Goal: Task Accomplishment & Management: Use online tool/utility

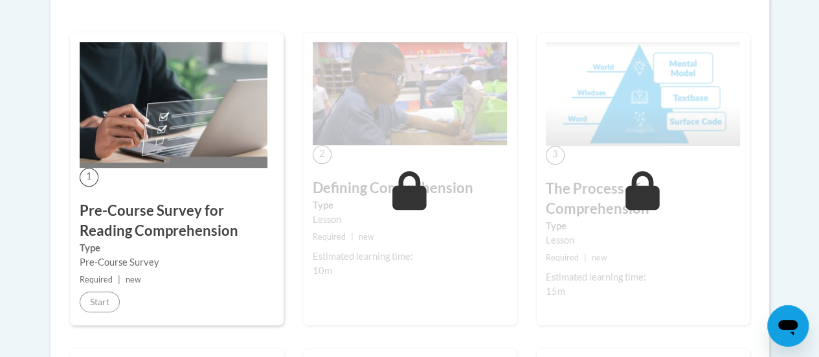
scroll to position [38, 0]
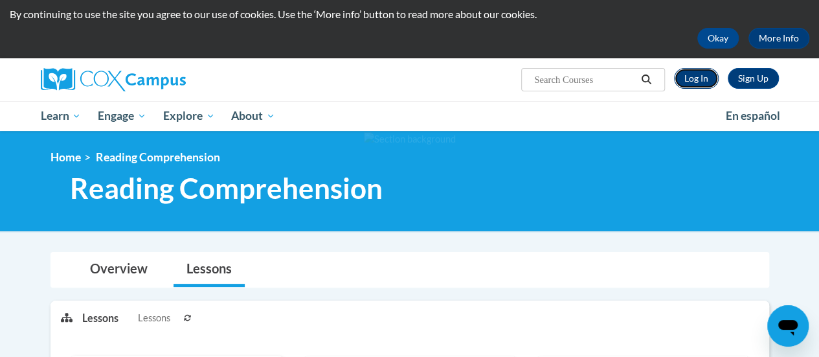
click at [703, 76] on link "Log In" at bounding box center [696, 78] width 45 height 21
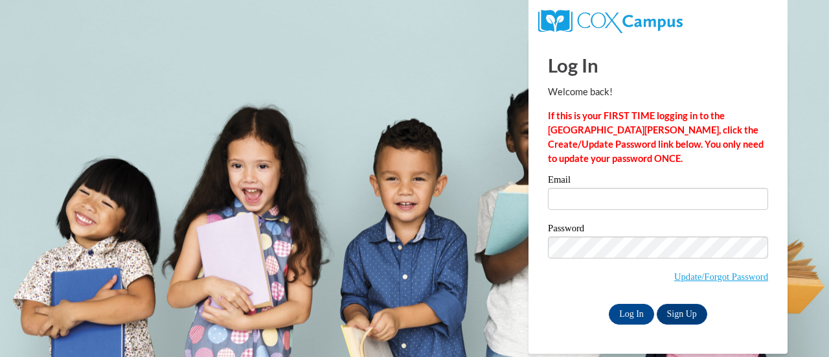
click at [593, 214] on div "Email" at bounding box center [658, 197] width 220 height 45
click at [592, 205] on input "Email" at bounding box center [658, 199] width 220 height 22
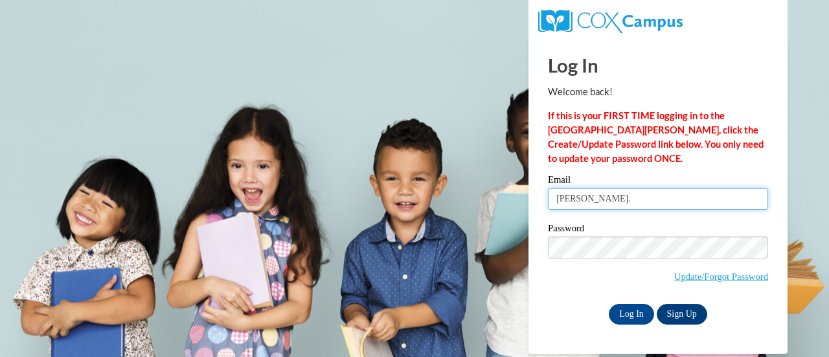
type input "katy.nachampassak@rusd.org"
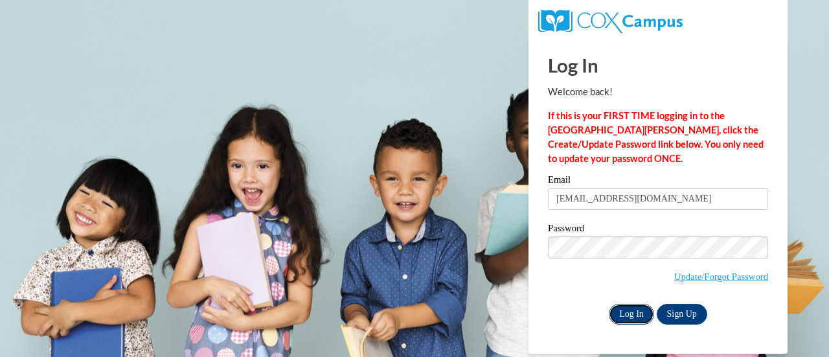
click at [635, 315] on input "Log In" at bounding box center [631, 314] width 45 height 21
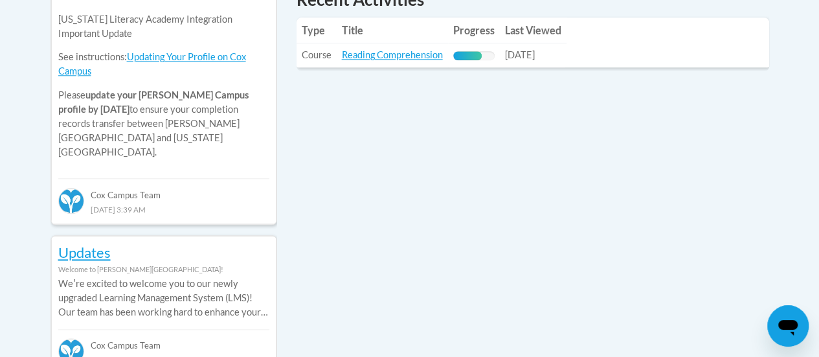
scroll to position [648, 0]
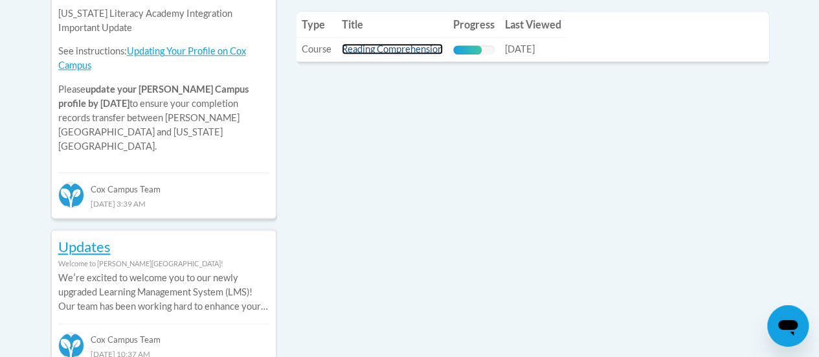
click at [394, 44] on link "Reading Comprehension" at bounding box center [392, 48] width 101 height 11
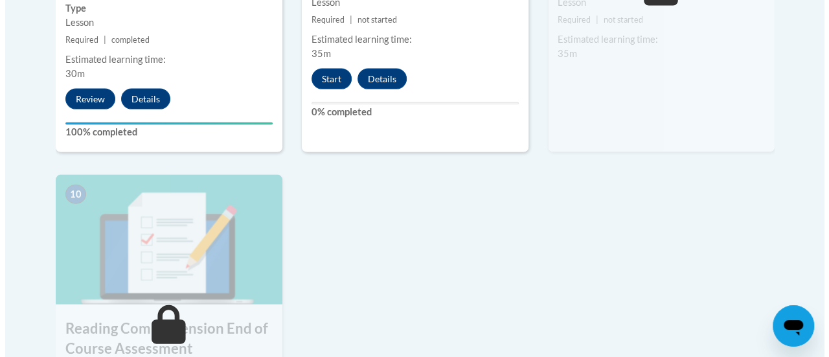
scroll to position [1258, 0]
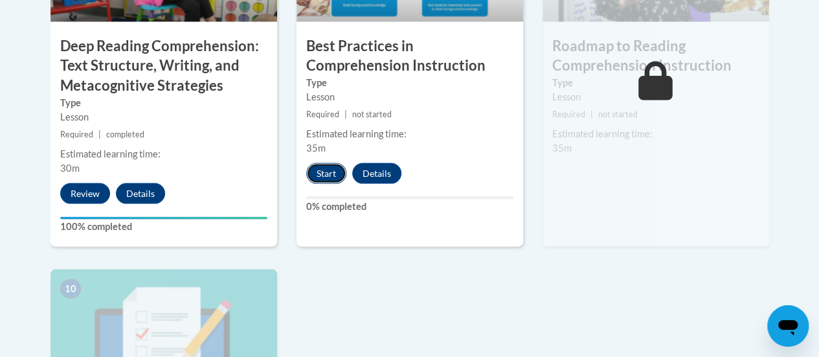
click at [330, 177] on button "Start" at bounding box center [326, 173] width 40 height 21
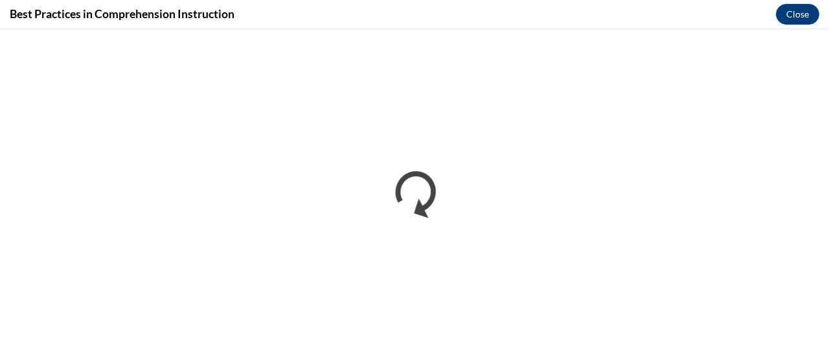
scroll to position [0, 0]
